Goal: Information Seeking & Learning: Learn about a topic

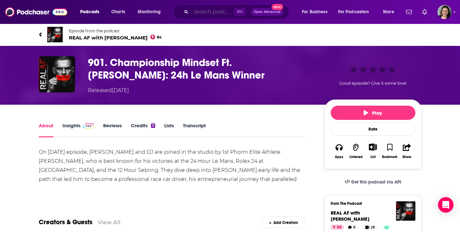
click at [208, 13] on input "Search podcasts, credits, & more..." at bounding box center [212, 12] width 43 height 10
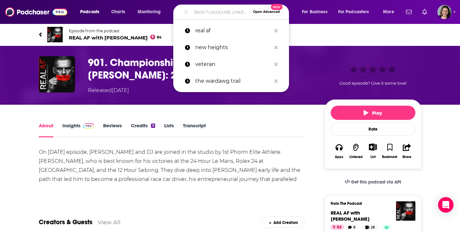
click at [115, 43] on div "Episode from the podcast REAL AF with [PERSON_NAME] 84 Next Episode" at bounding box center [230, 35] width 383 height 26
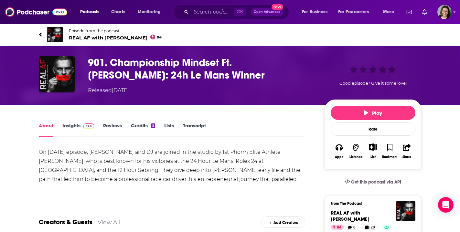
click at [115, 37] on span "REAL AF with [PERSON_NAME] 84" at bounding box center [115, 38] width 93 height 6
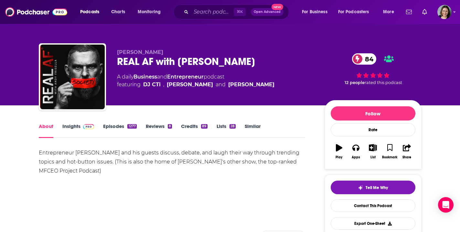
click at [117, 127] on link "Episodes 1277" at bounding box center [119, 130] width 33 height 15
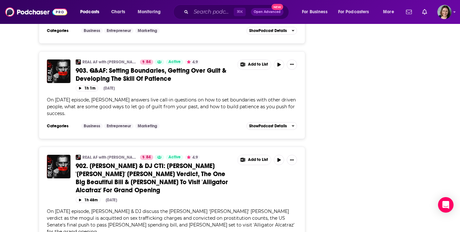
scroll to position [2553, 0]
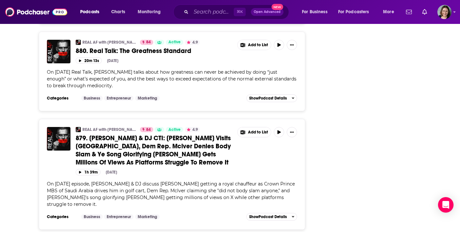
scroll to position [5136, 0]
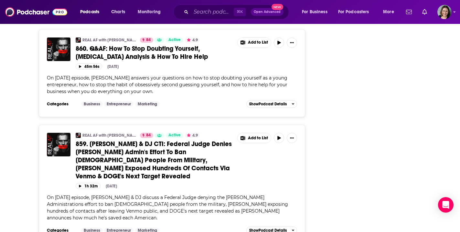
scroll to position [7790, 0]
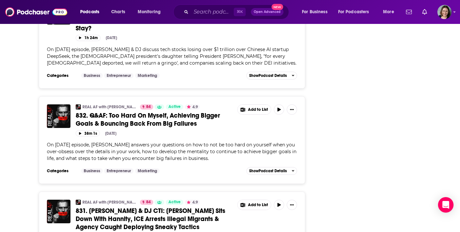
scroll to position [10345, 0]
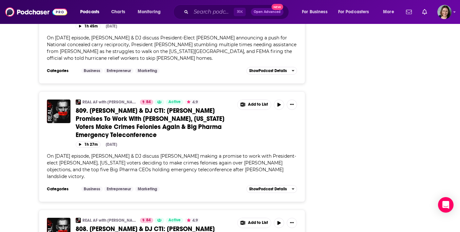
scroll to position [13008, 0]
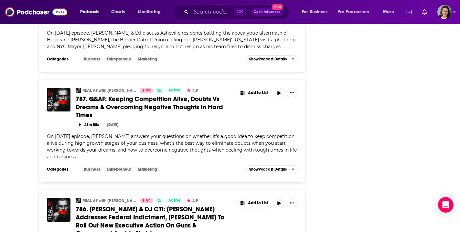
scroll to position [15622, 0]
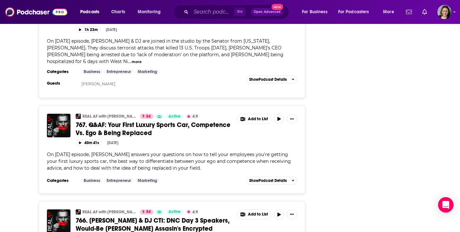
scroll to position [17931, 0]
